Goal: Information Seeking & Learning: Learn about a topic

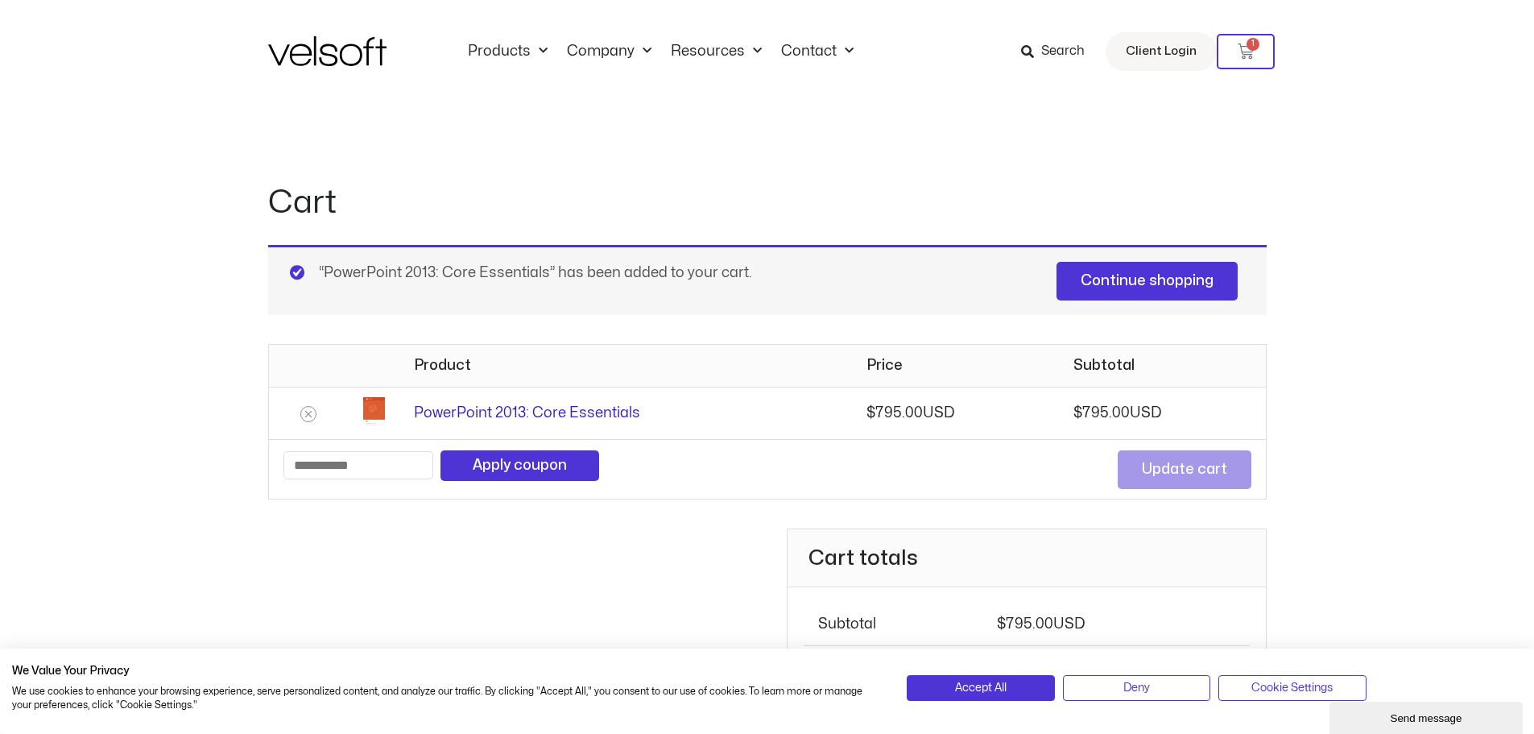
click at [545, 414] on link "PowerPoint 2013: Core Essentials" at bounding box center [527, 413] width 226 height 14
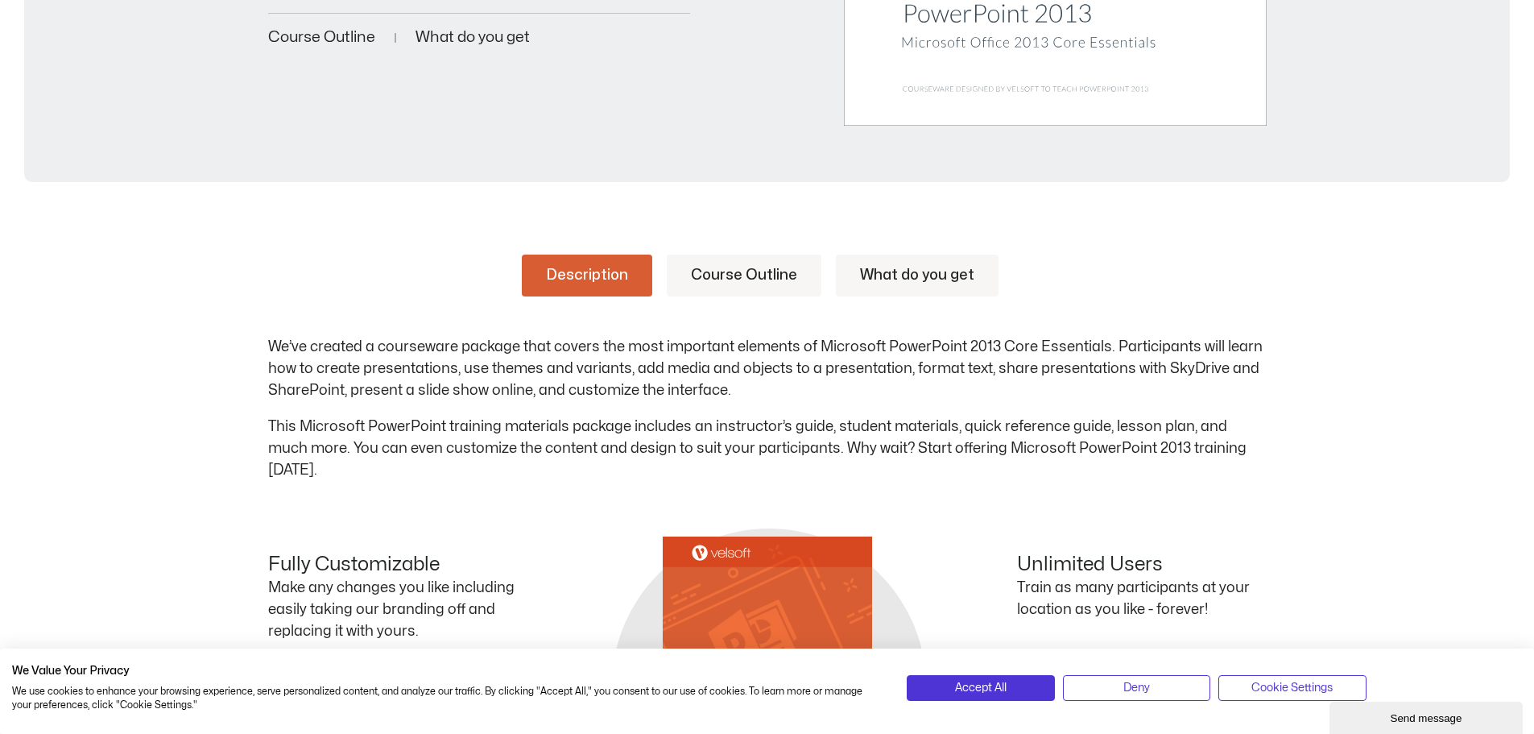
scroll to position [644, 0]
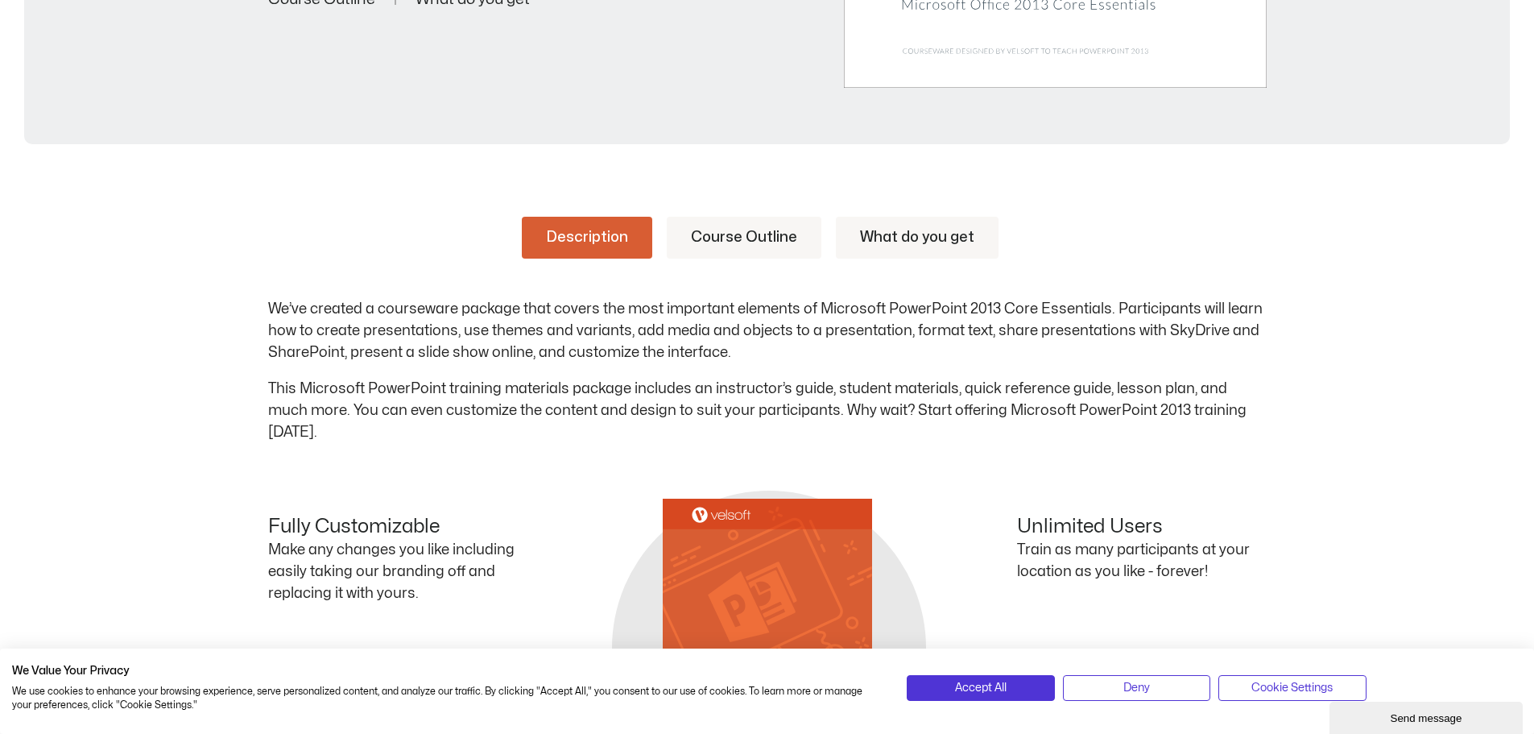
click at [746, 241] on link "Course Outline" at bounding box center [744, 238] width 155 height 42
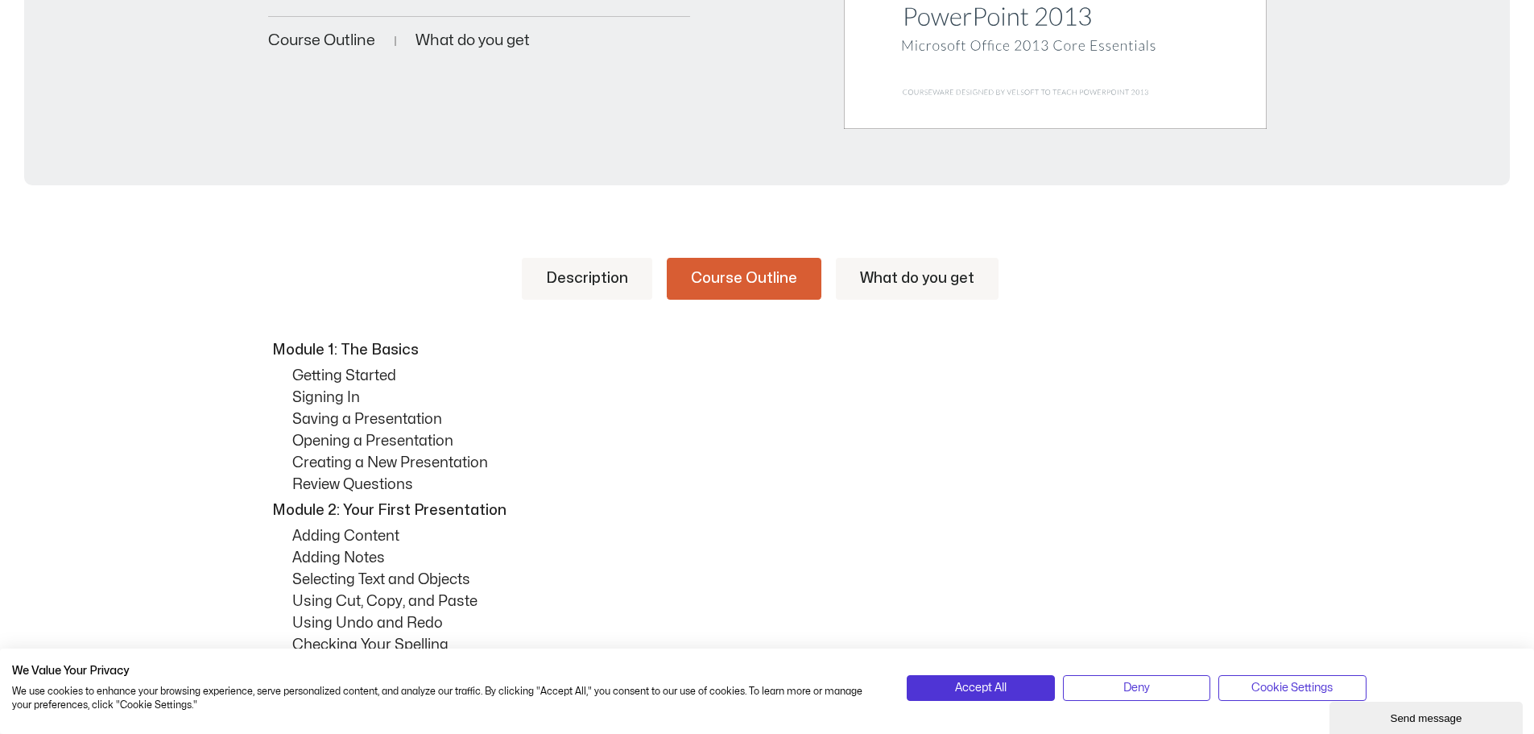
scroll to position [564, 0]
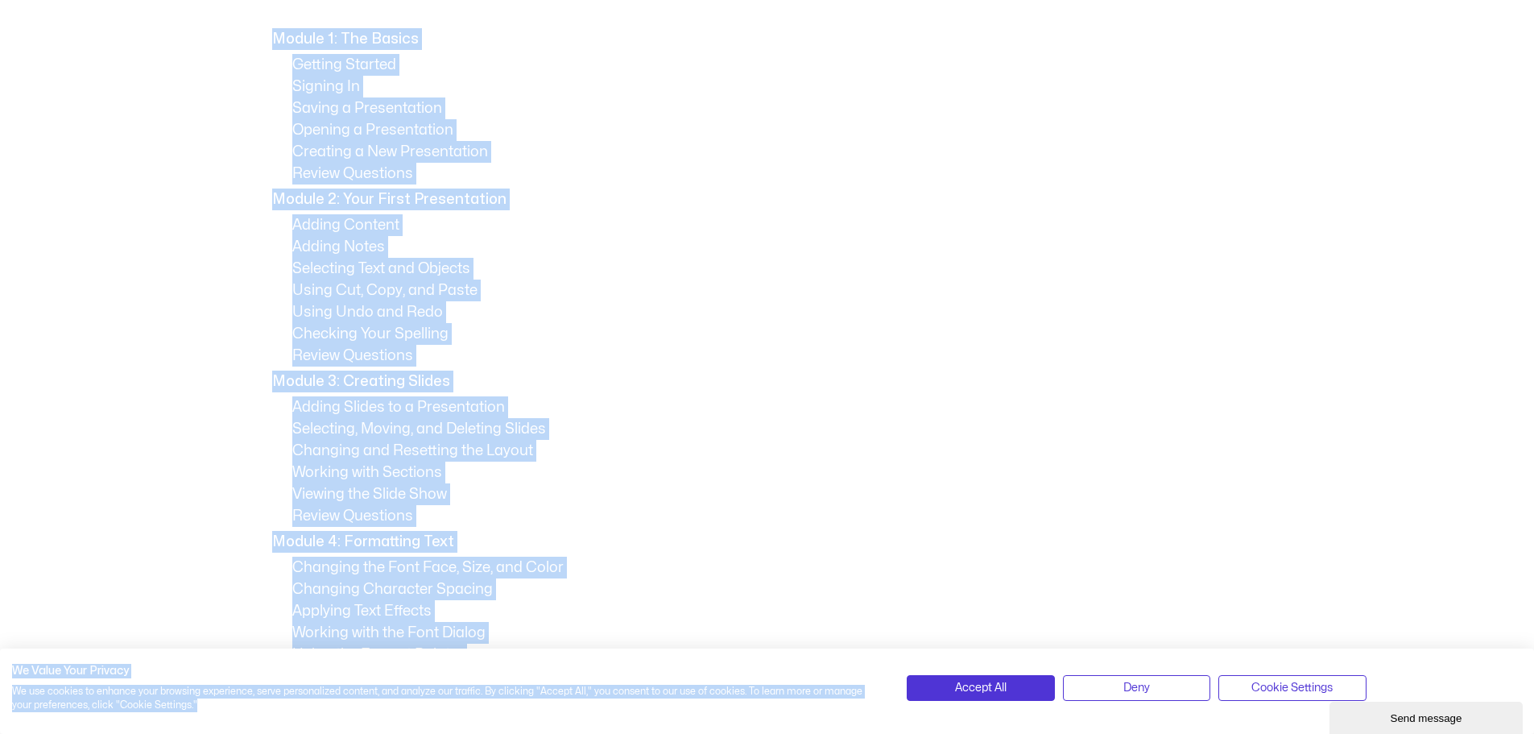
drag, startPoint x: 274, startPoint y: 384, endPoint x: 499, endPoint y: 705, distance: 392.0
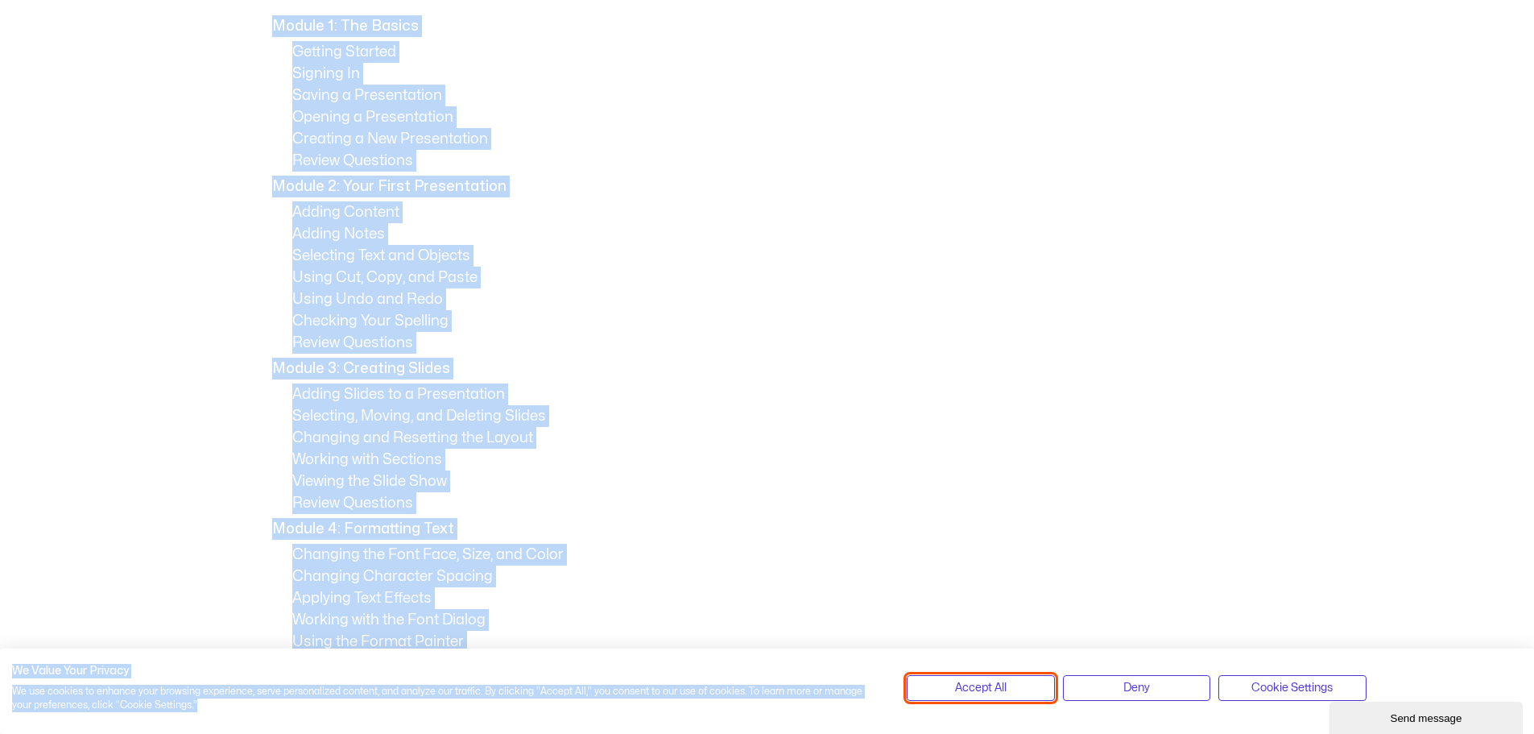
click at [1004, 687] on span "Accept All" at bounding box center [981, 688] width 52 height 18
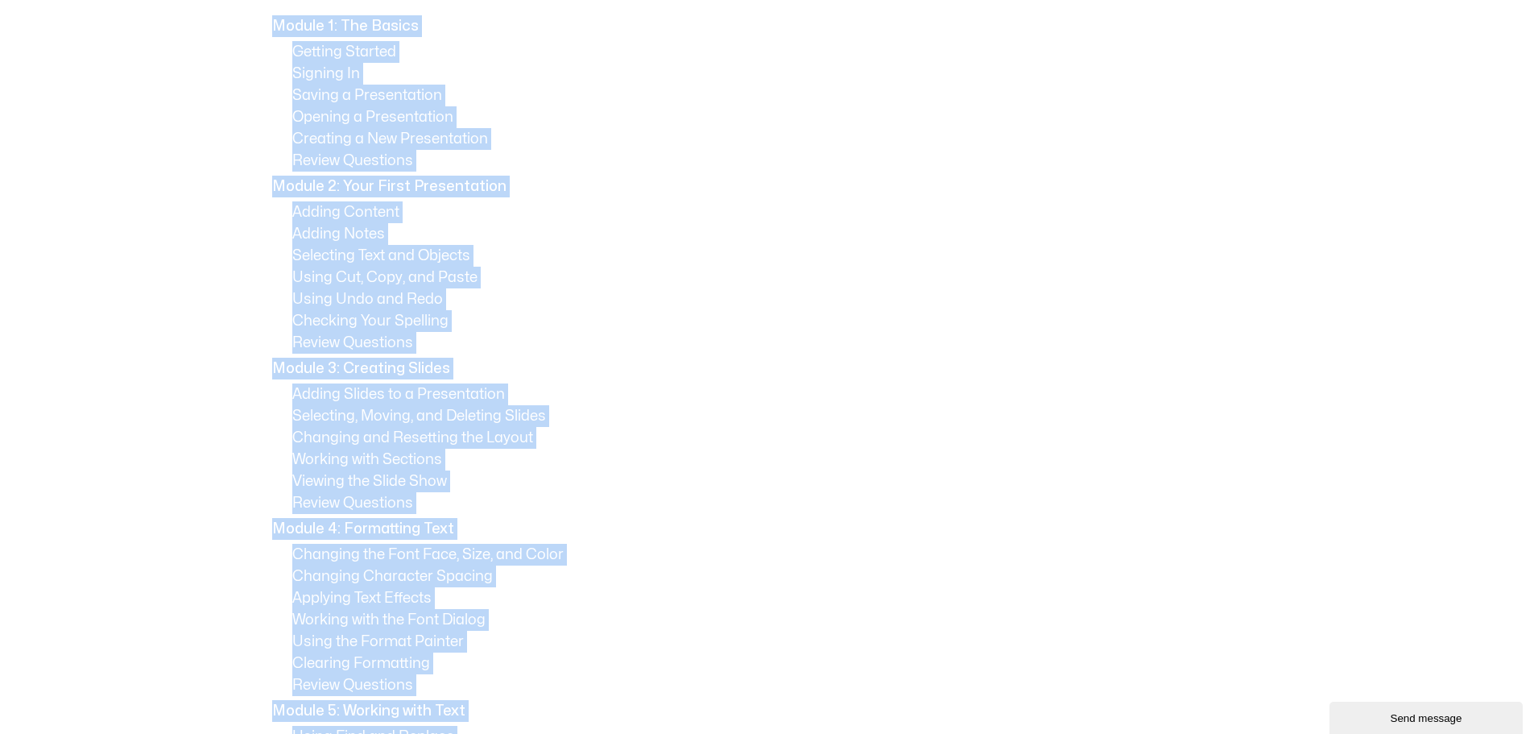
click at [766, 455] on p "Working with Sections" at bounding box center [779, 460] width 975 height 22
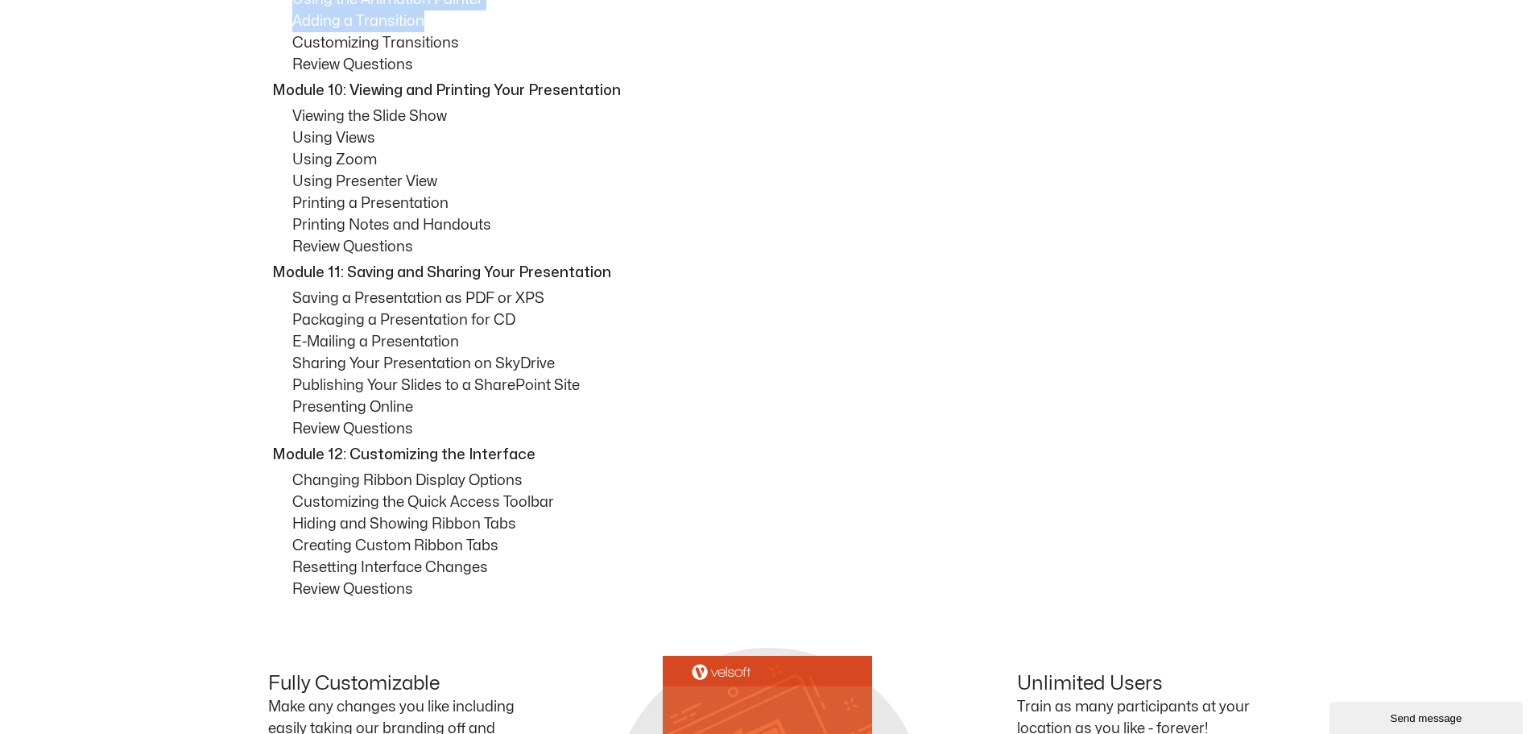
scroll to position [2358, 0]
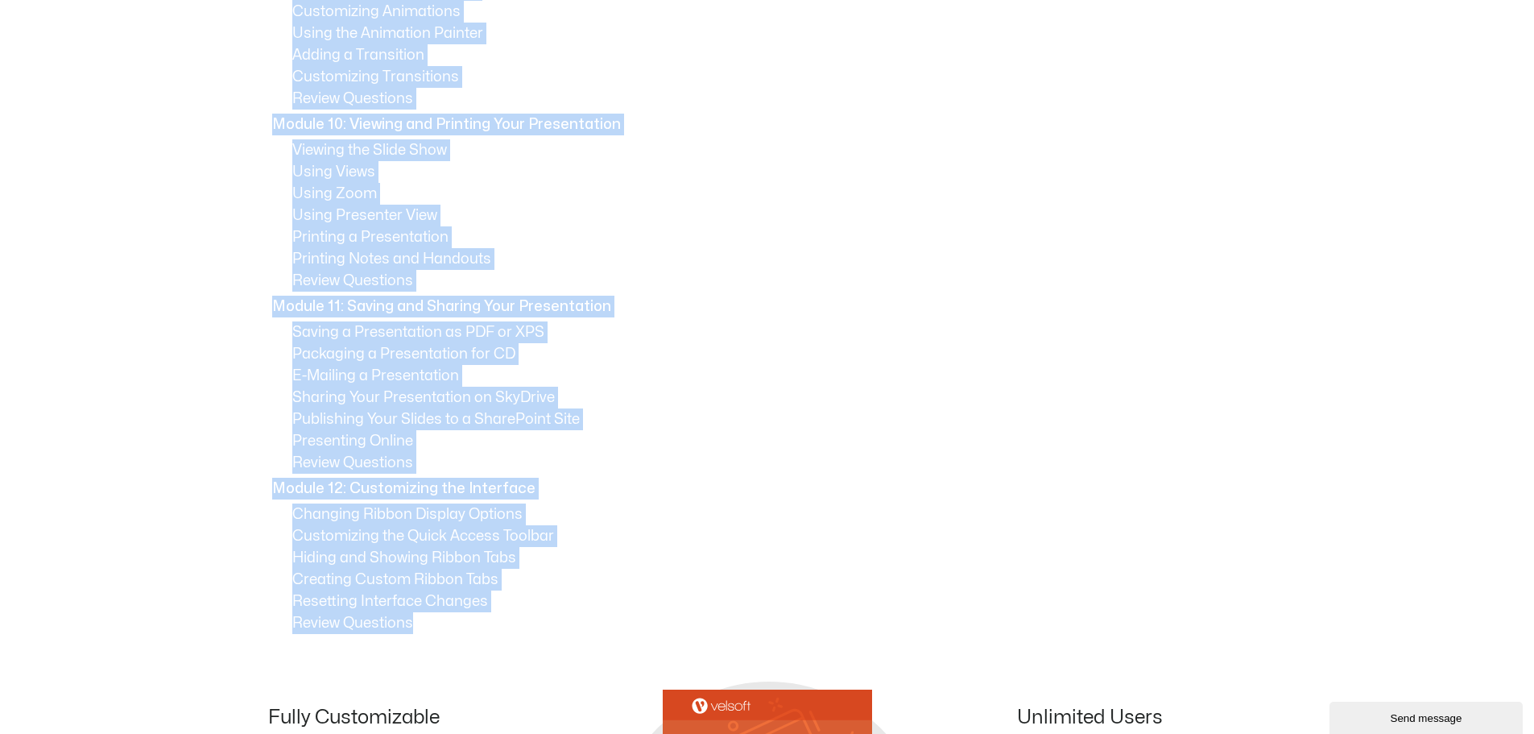
drag, startPoint x: 275, startPoint y: 266, endPoint x: 437, endPoint y: 623, distance: 392.2
copy div "Module 1: The Basics Getting Started Signing In Saving a Presentation Opening a…"
click at [854, 231] on p "Printing a Presentation" at bounding box center [779, 237] width 975 height 22
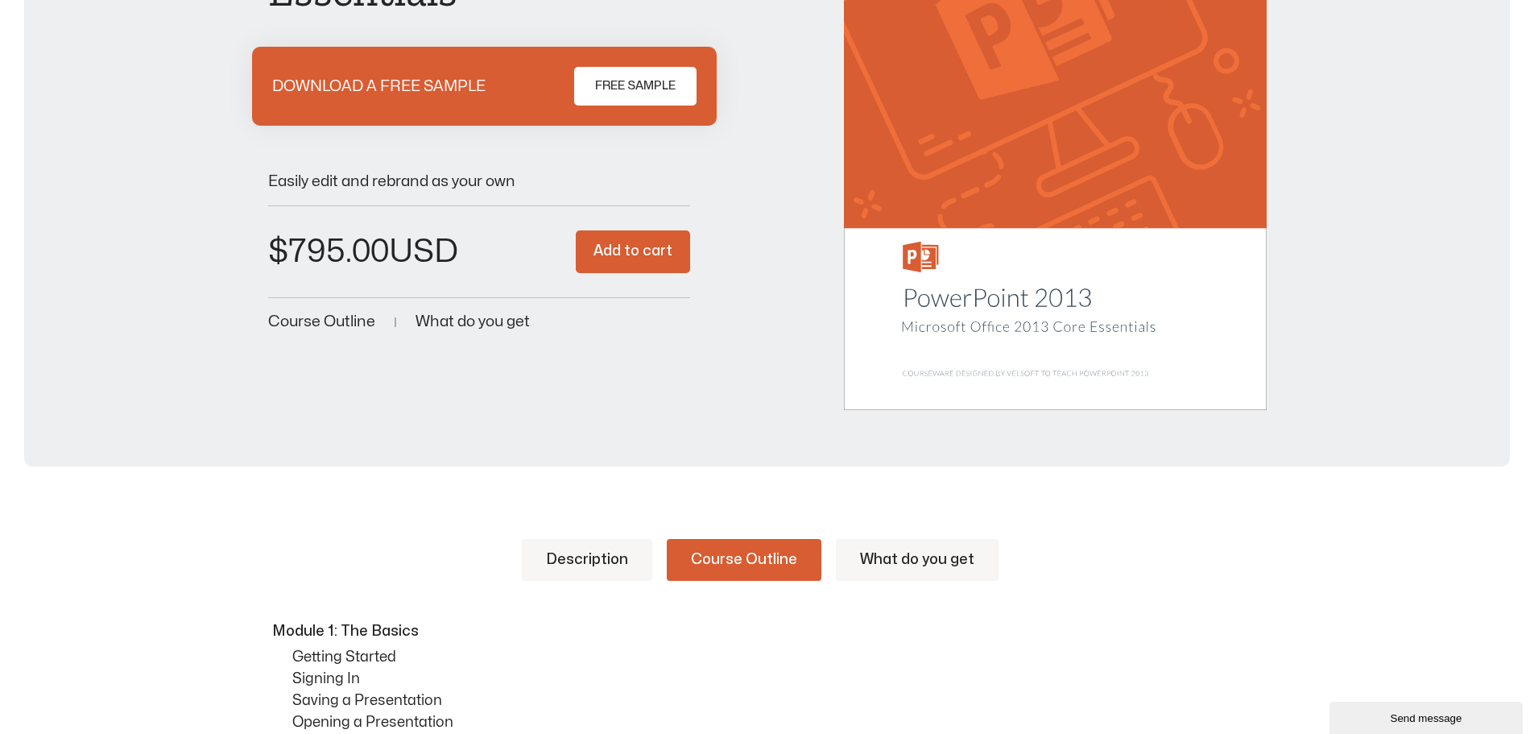
scroll to position [103, 0]
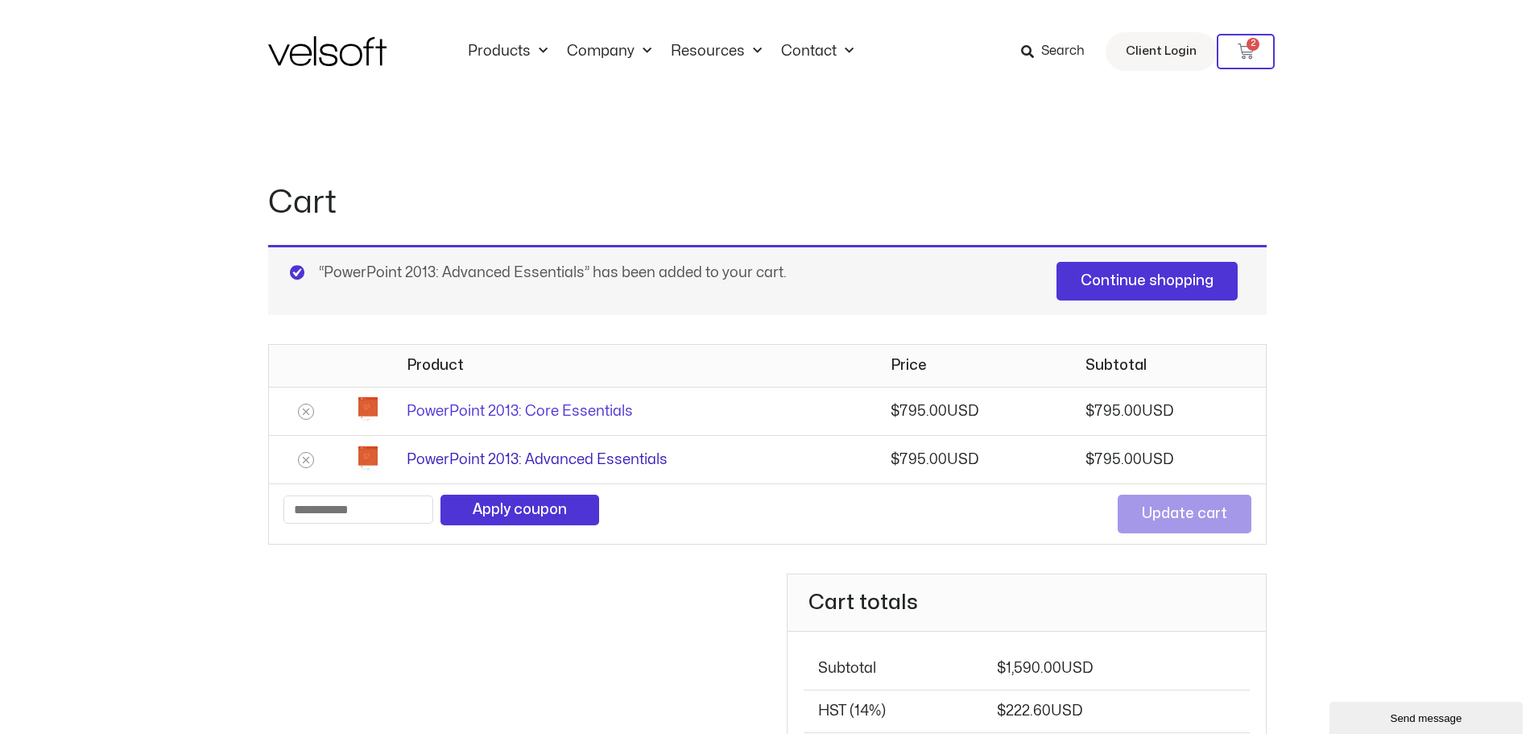
click at [573, 458] on link "PowerPoint 2013: Advanced Essentials" at bounding box center [537, 460] width 261 height 14
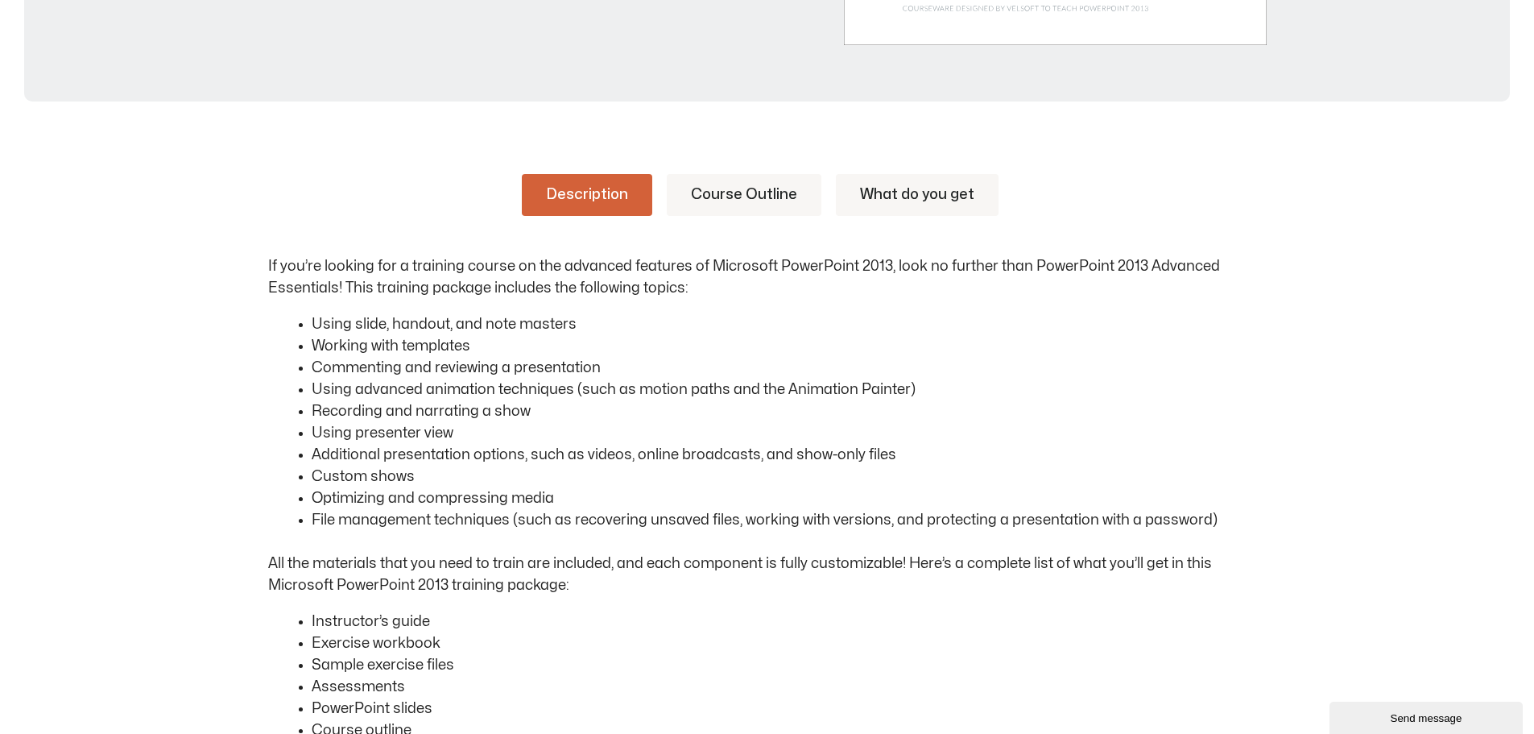
scroll to position [725, 0]
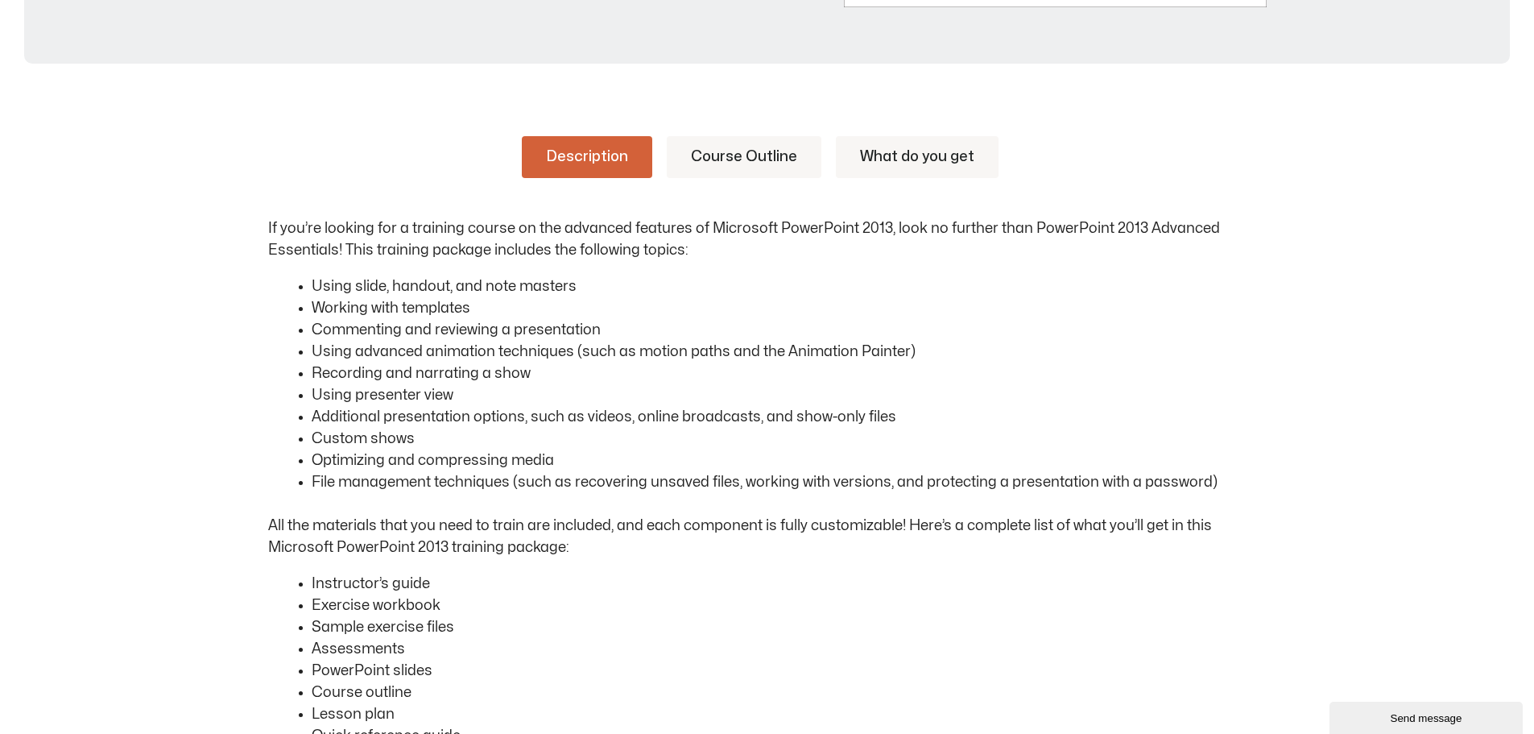
click at [728, 161] on link "Course Outline" at bounding box center [744, 157] width 155 height 42
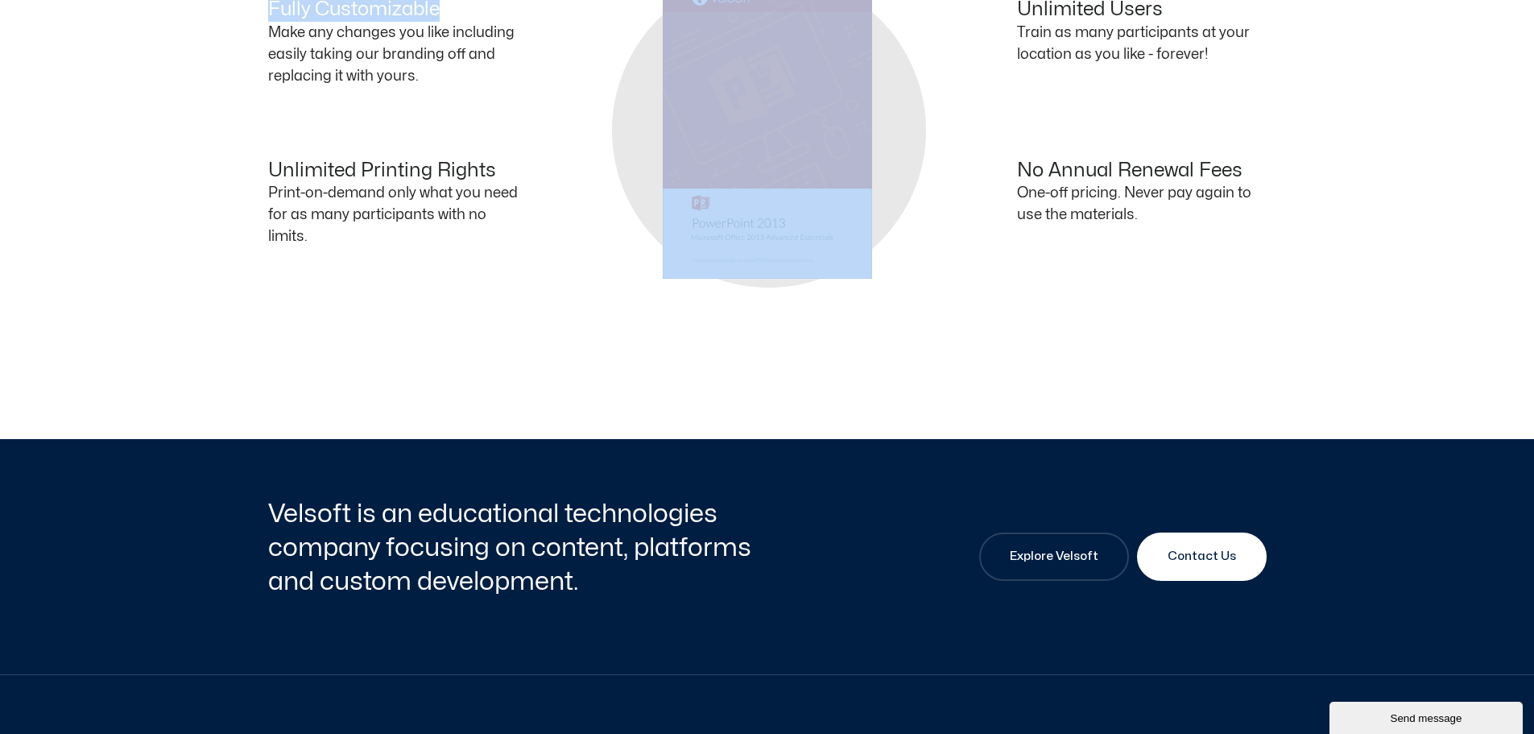
scroll to position [2511, 0]
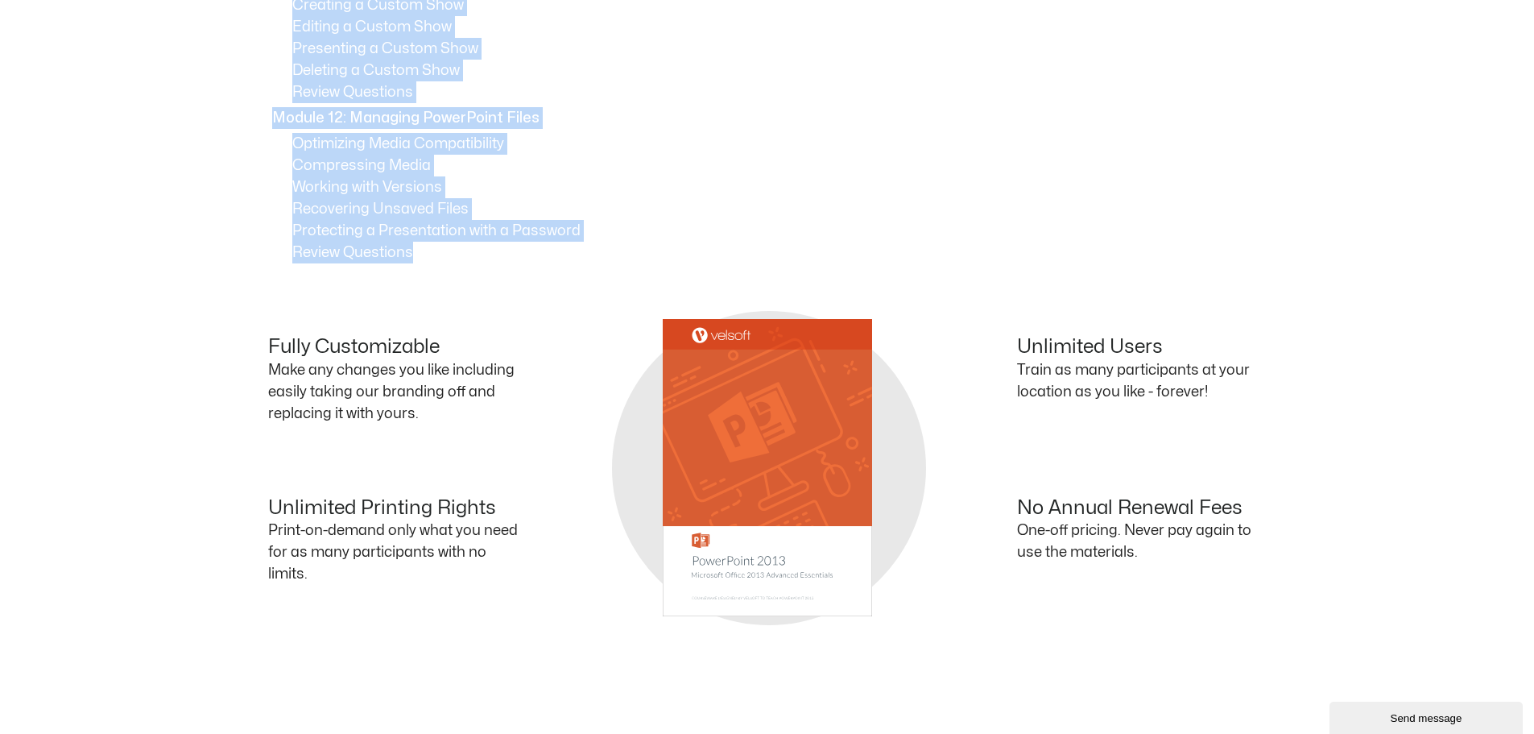
drag, startPoint x: 269, startPoint y: 224, endPoint x: 495, endPoint y: 250, distance: 227.1
copy div "Module 1: Using Slide Masters, Part One Opening Slide Master View Creating Slid…"
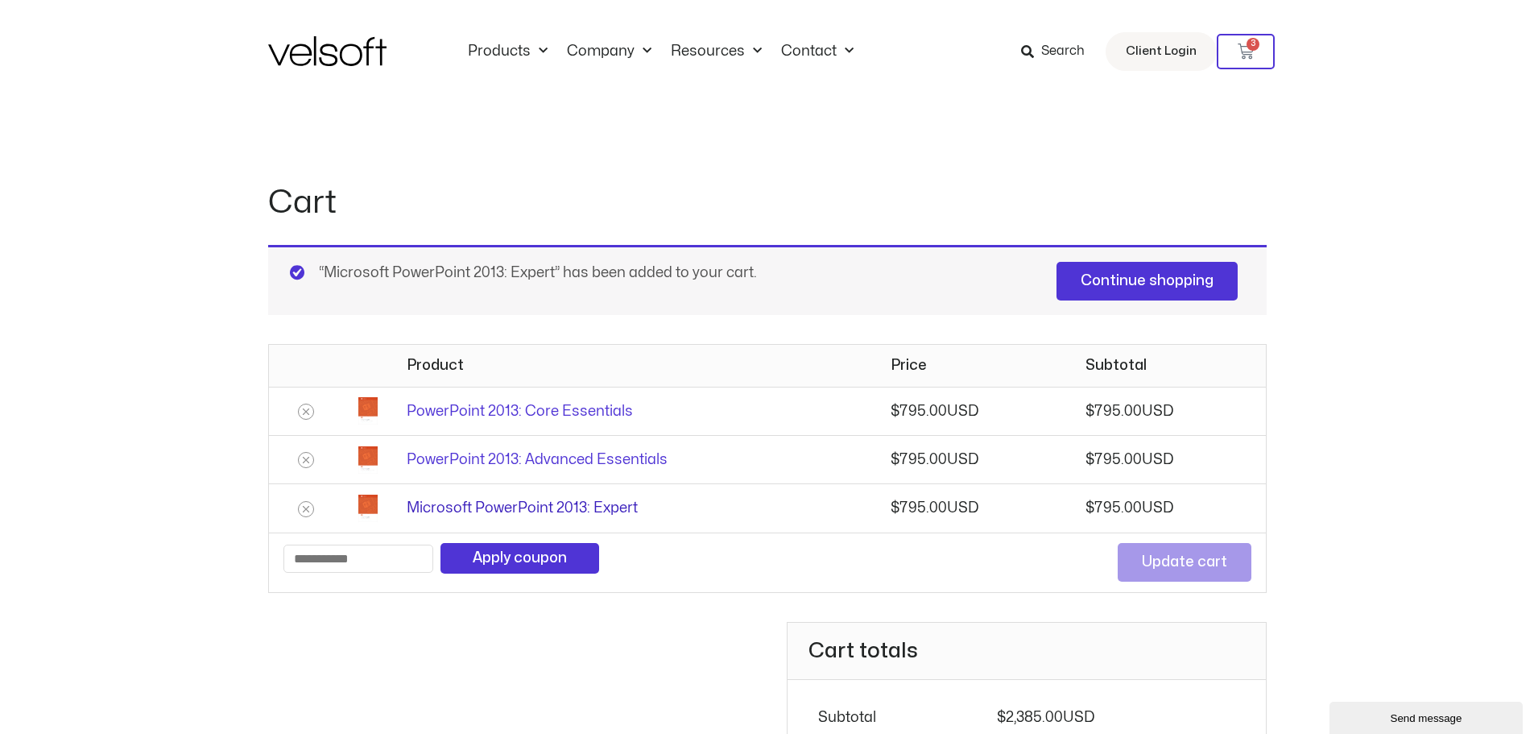
click at [557, 509] on link "Microsoft PowerPoint 2013: Expert" at bounding box center [522, 508] width 231 height 14
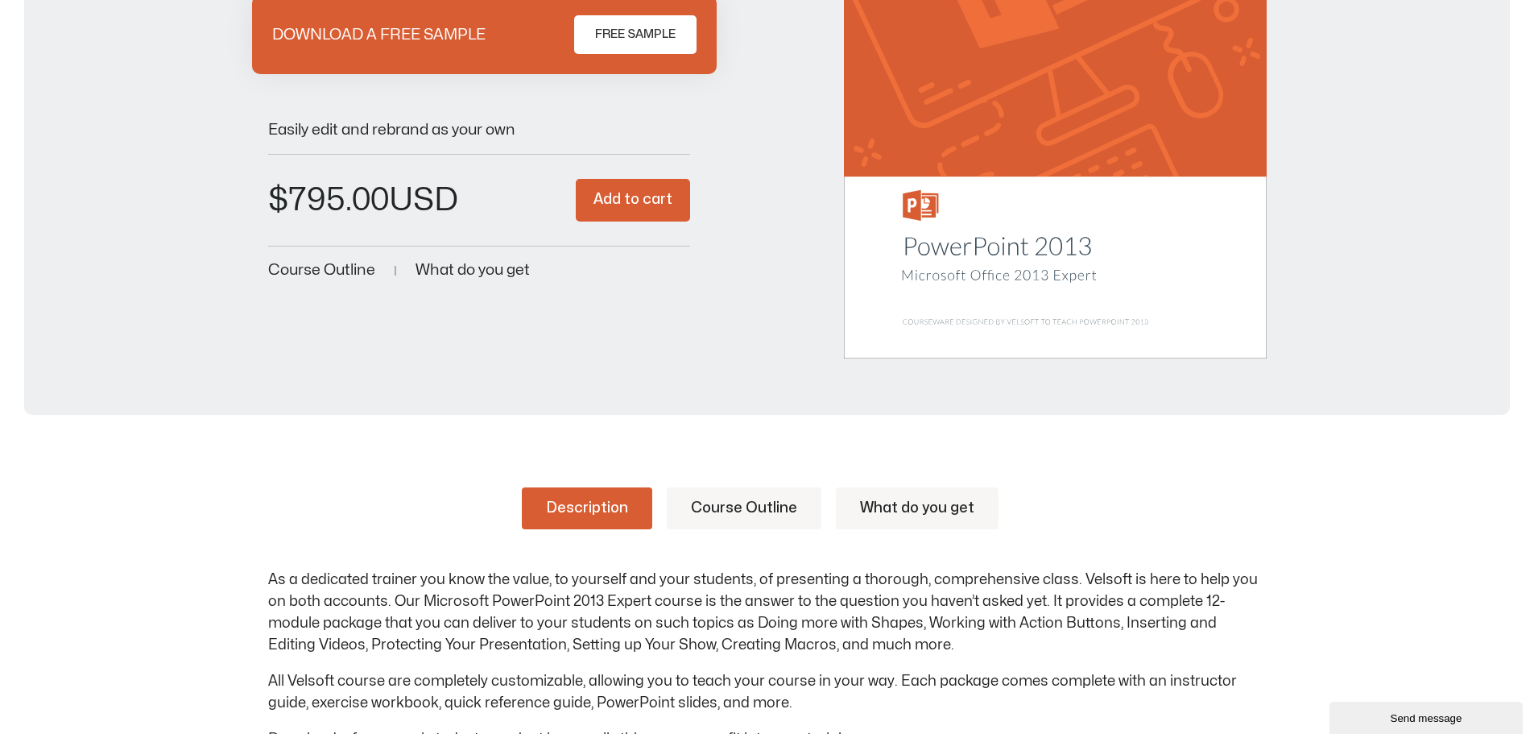
scroll to position [403, 0]
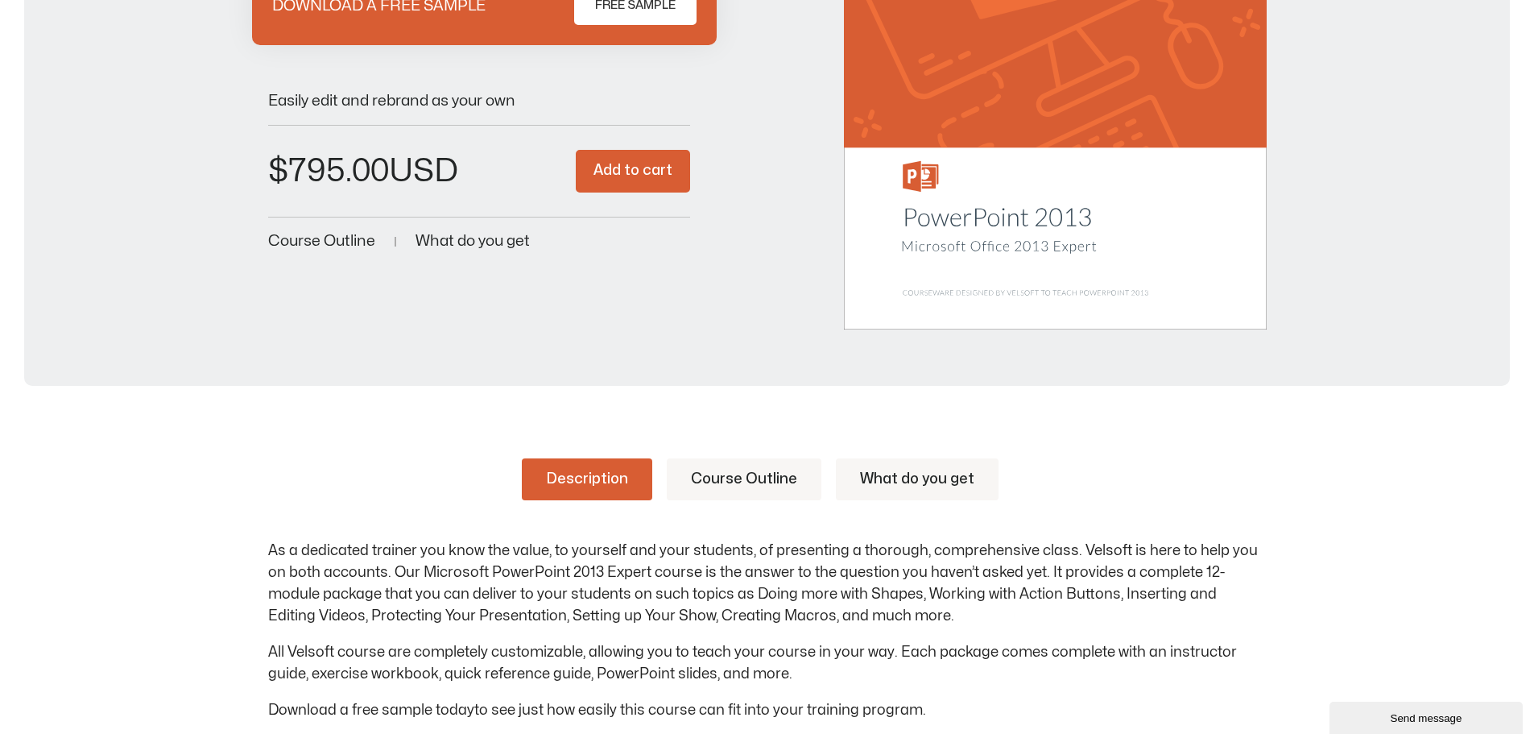
click at [776, 486] on link "Course Outline" at bounding box center [744, 479] width 155 height 42
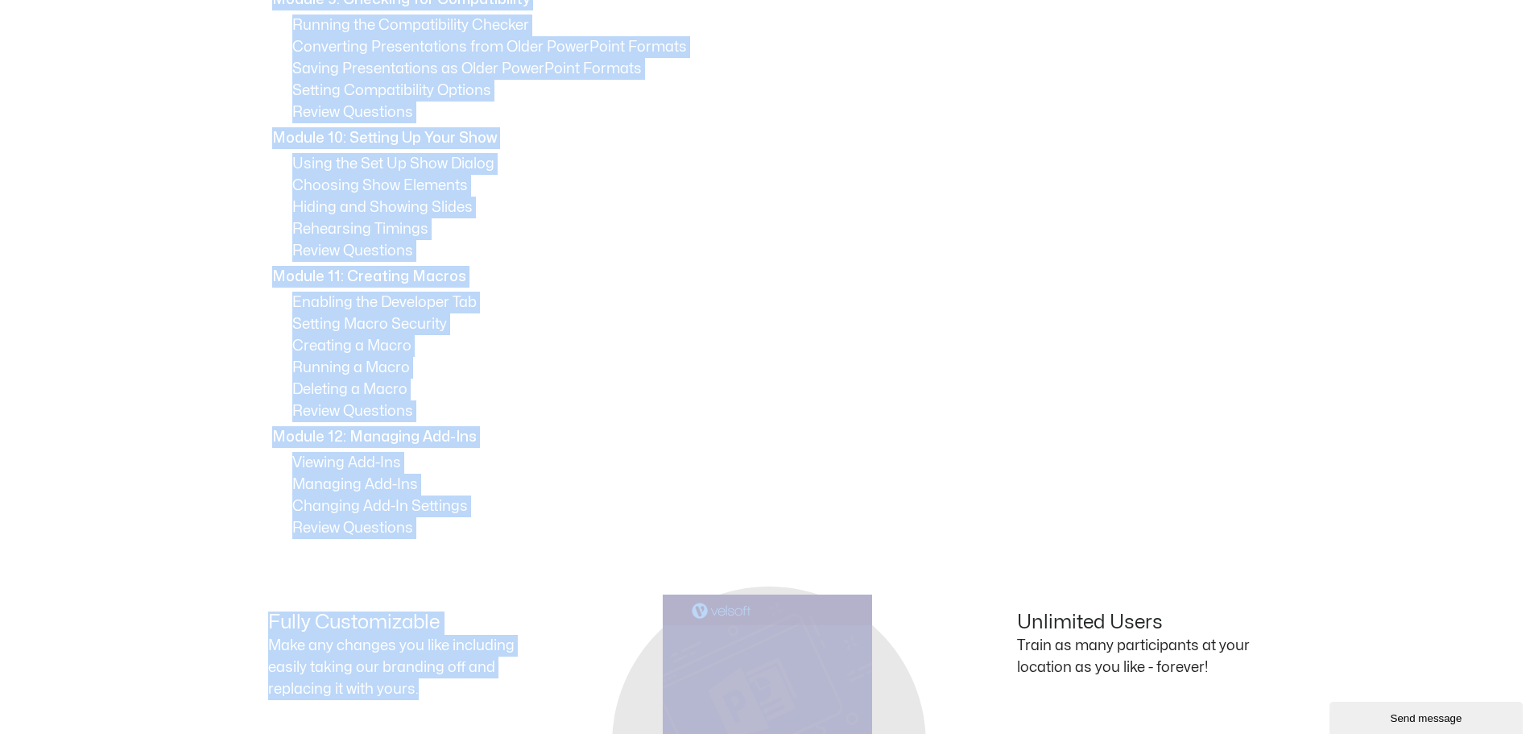
scroll to position [2154, 0]
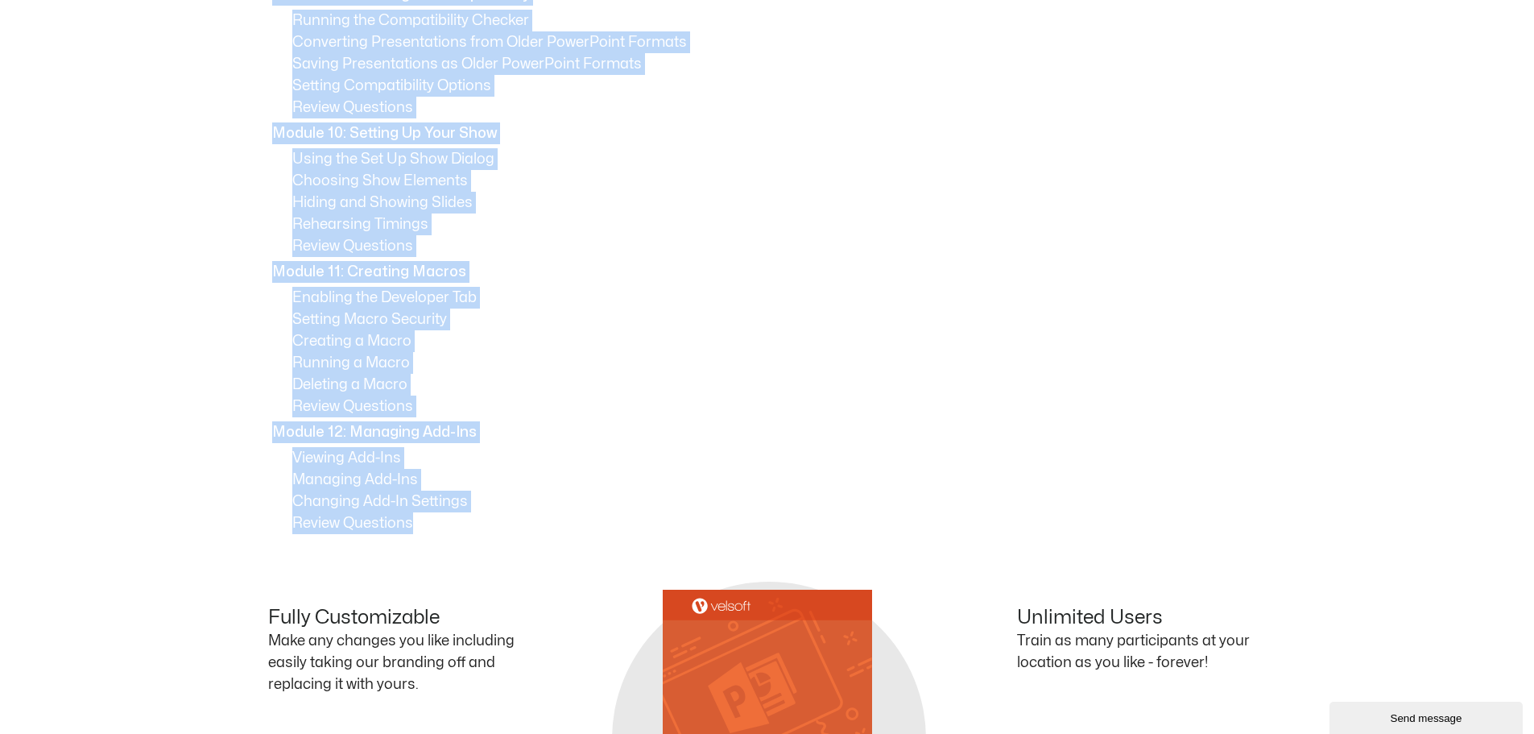
drag, startPoint x: 276, startPoint y: 303, endPoint x: 467, endPoint y: 526, distance: 293.6
copy div "Module 1: Doing More with Shapes Editing Shapes Arranging Shapes Grouping and U…"
